Goal: Transaction & Acquisition: Purchase product/service

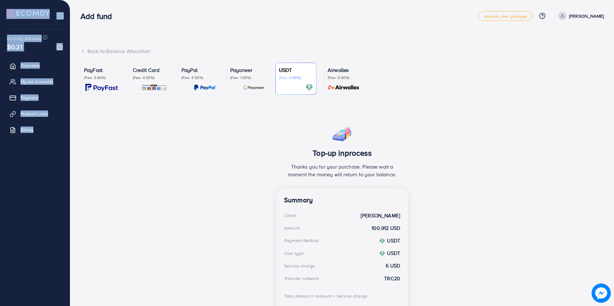
click at [30, 0] on html "Add fund adreach_new_package Help Center Contact Support Plans and Pricing Term…" at bounding box center [307, 153] width 614 height 306
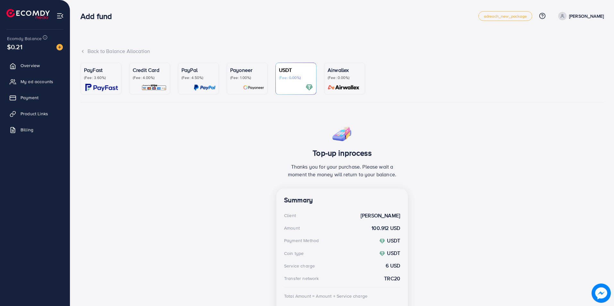
click at [314, 128] on div "Top-up inprocess Thanks you for your purchase. Please wait a moment the money w…" at bounding box center [341, 155] width 131 height 66
click at [310, 125] on div "Top-up inprocess Thanks you for your purchase. Please wait a moment the money w…" at bounding box center [341, 155] width 131 height 66
click at [22, 96] on span "Payment" at bounding box center [31, 97] width 18 height 6
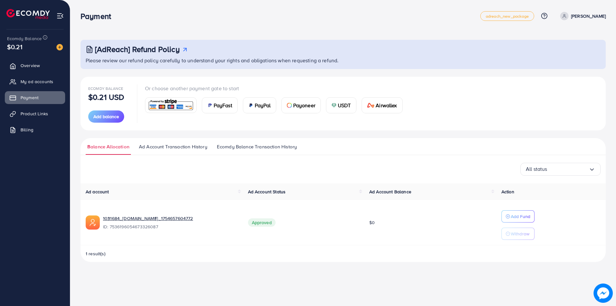
click at [184, 47] on icon at bounding box center [184, 49] width 7 height 7
click at [336, 106] on img at bounding box center [333, 105] width 5 height 5
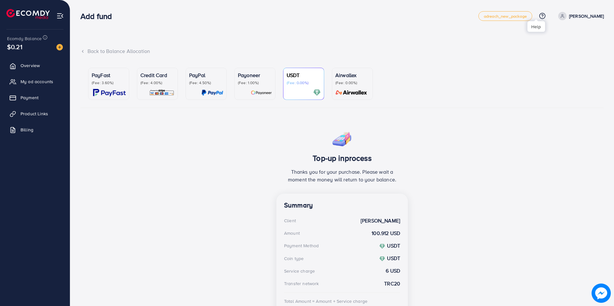
click at [539, 17] on icon at bounding box center [542, 16] width 7 height 7
click at [499, 80] on span "Term and policy" at bounding box center [517, 79] width 37 height 8
click at [32, 103] on link "Payment" at bounding box center [35, 97] width 60 height 13
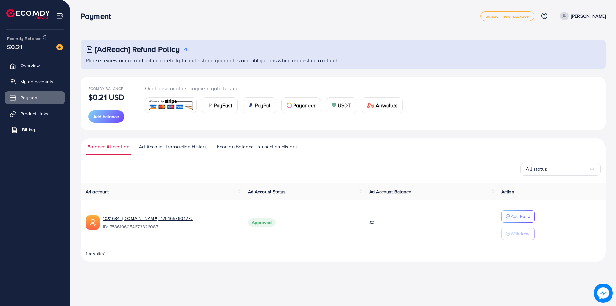
click at [29, 128] on span "Billing" at bounding box center [28, 129] width 13 height 6
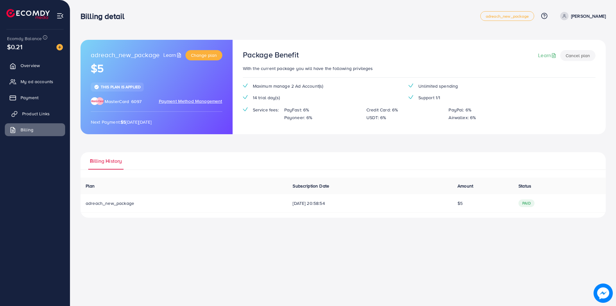
click at [28, 115] on span "Product Links" at bounding box center [36, 113] width 28 height 6
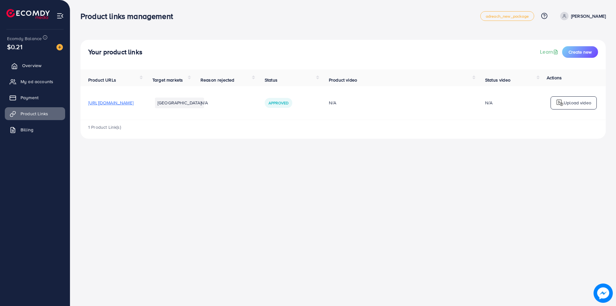
click at [31, 65] on span "Overview" at bounding box center [31, 65] width 19 height 6
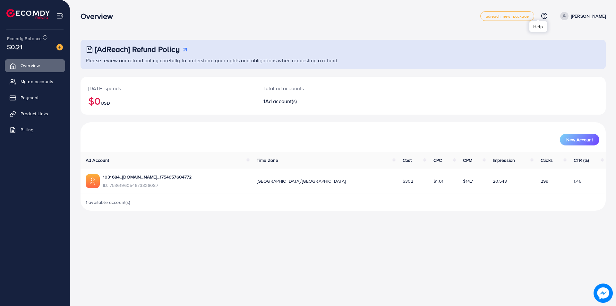
drag, startPoint x: 542, startPoint y: 20, endPoint x: 536, endPoint y: 14, distance: 7.7
click at [536, 14] on ul "adreach_new_package Help Center Contact Support Plans and Pricing Term and poli…" at bounding box center [542, 16] width 125 height 10
click at [541, 14] on circle at bounding box center [544, 16] width 6 height 6
click at [512, 36] on span "Help Center" at bounding box center [515, 36] width 28 height 8
click at [571, 18] on p "[PERSON_NAME]" at bounding box center [588, 16] width 35 height 8
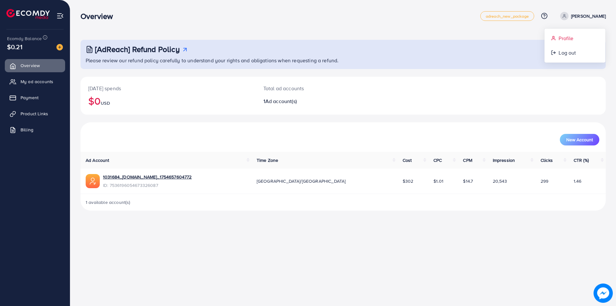
click at [558, 36] on span "Profile" at bounding box center [565, 38] width 15 height 8
select select "**********"
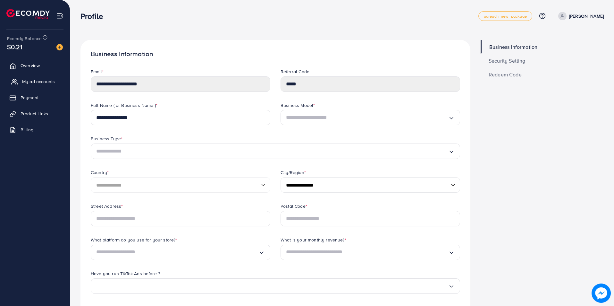
click at [39, 79] on span "My ad accounts" at bounding box center [38, 81] width 33 height 6
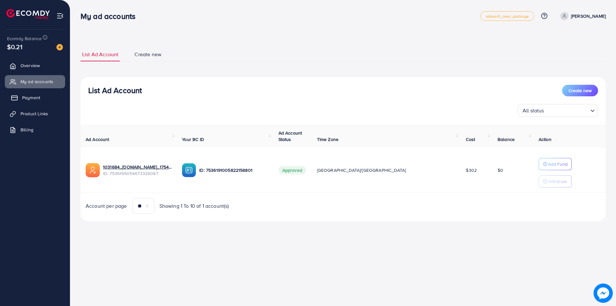
click at [42, 99] on link "Payment" at bounding box center [35, 97] width 60 height 13
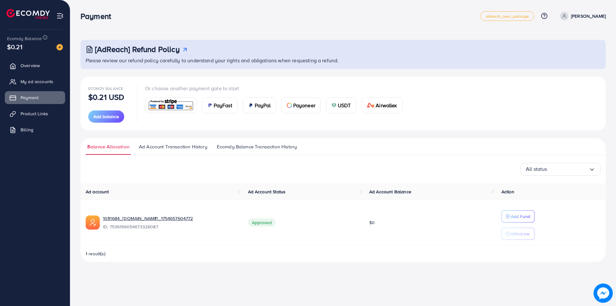
click at [342, 107] on span "USDT" at bounding box center [344, 105] width 13 height 8
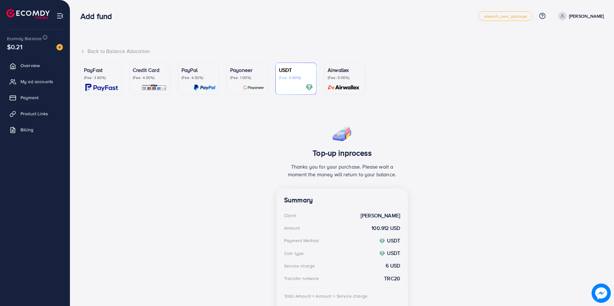
click at [478, 218] on div "Top-up inprocess Thanks you for your purchase. Please wait a moment the money w…" at bounding box center [341, 226] width 523 height 209
